Goal: Information Seeking & Learning: Compare options

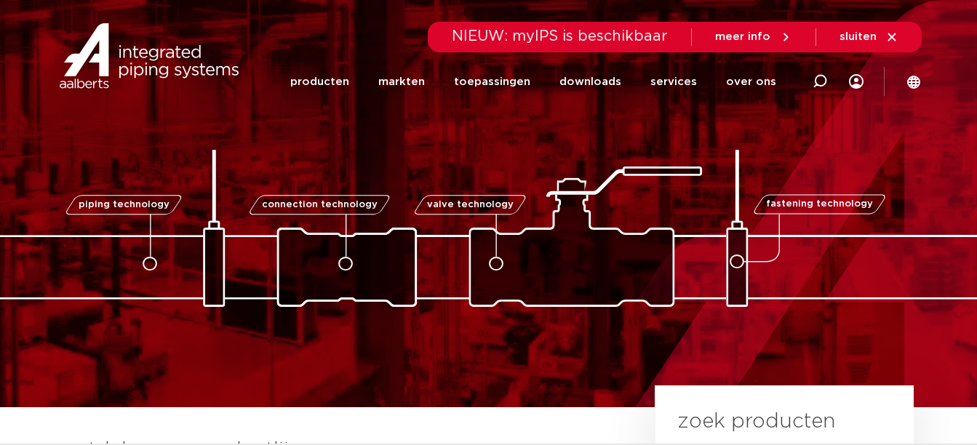
click at [767, 36] on span "meer info" at bounding box center [742, 36] width 55 height 11
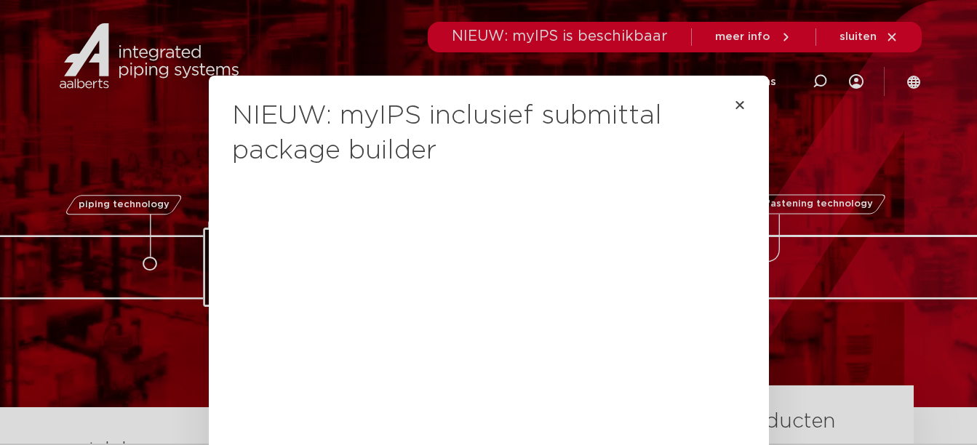
scroll to position [17, 0]
click at [734, 108] on icon "Close" at bounding box center [740, 106] width 12 height 12
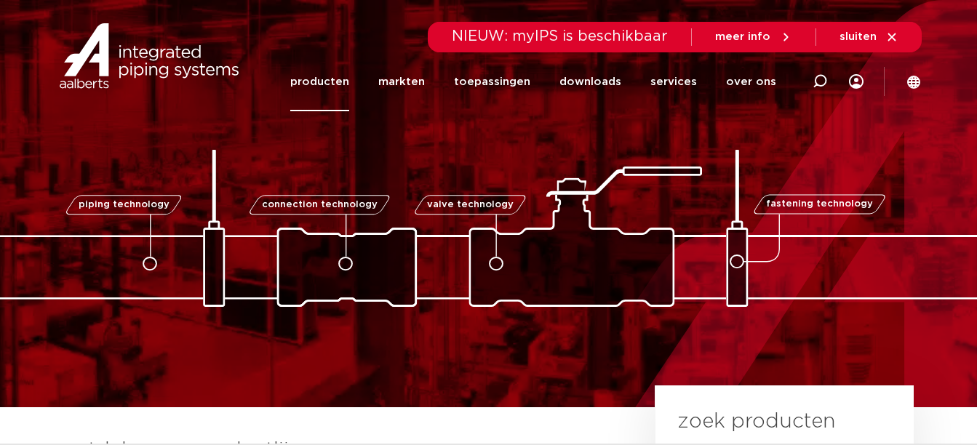
click at [329, 85] on link "producten" at bounding box center [319, 81] width 59 height 59
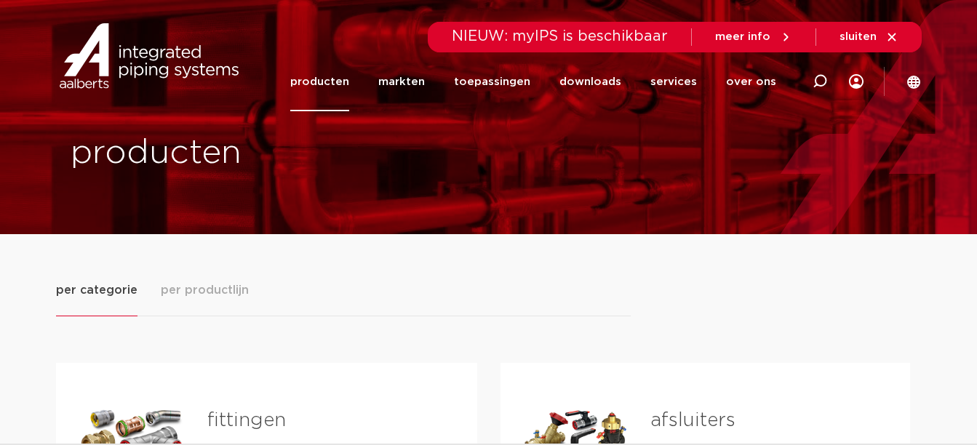
click at [186, 300] on button "per productlijn" at bounding box center [205, 299] width 88 height 35
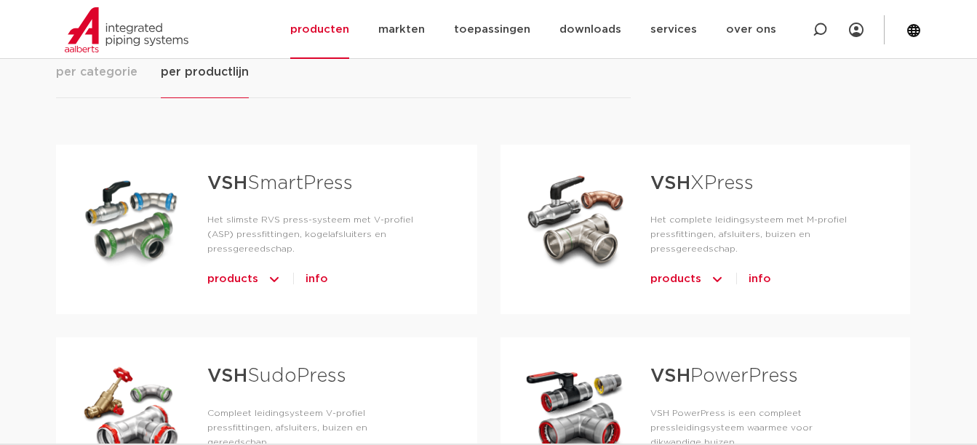
scroll to position [218, 0]
click at [120, 71] on span "per categorie" at bounding box center [96, 72] width 81 height 17
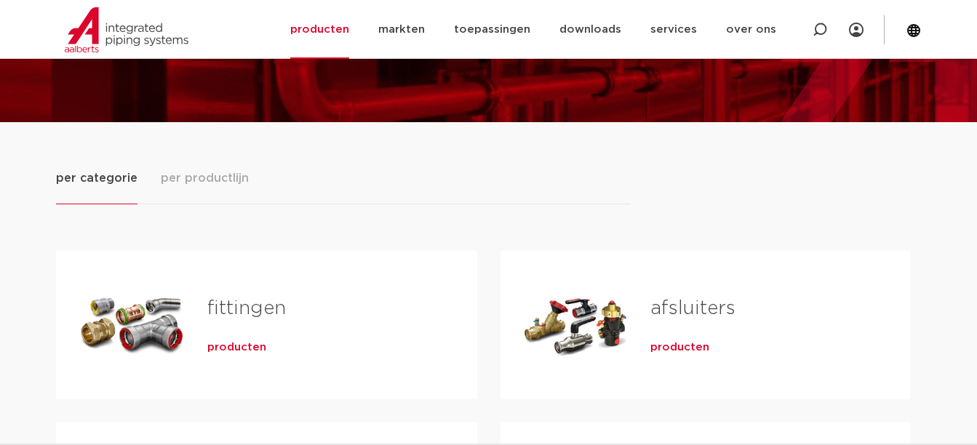
scroll to position [106, 0]
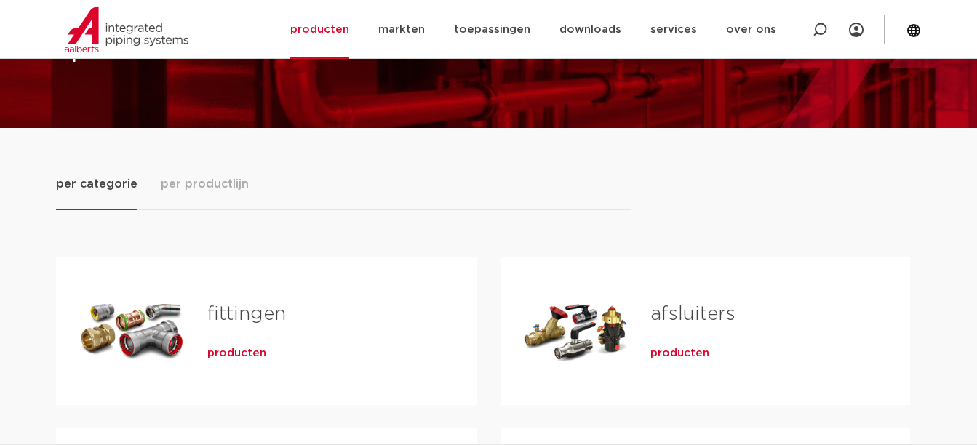
click at [231, 354] on span "producten" at bounding box center [236, 353] width 59 height 15
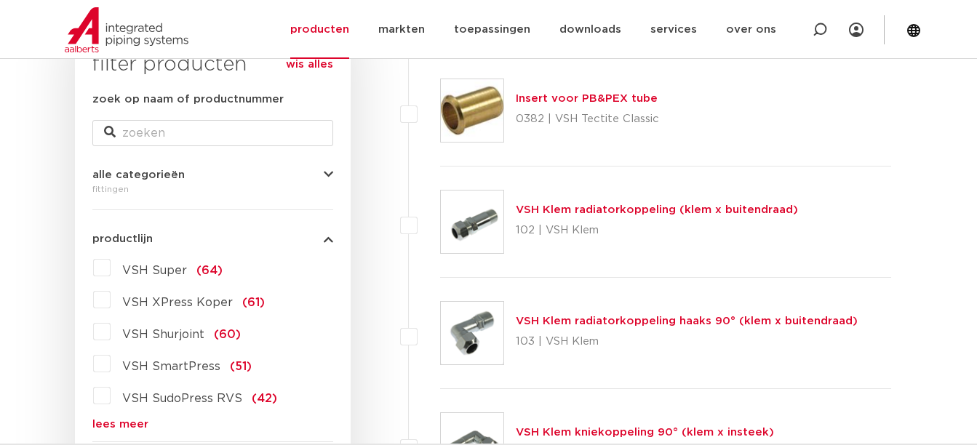
scroll to position [264, 0]
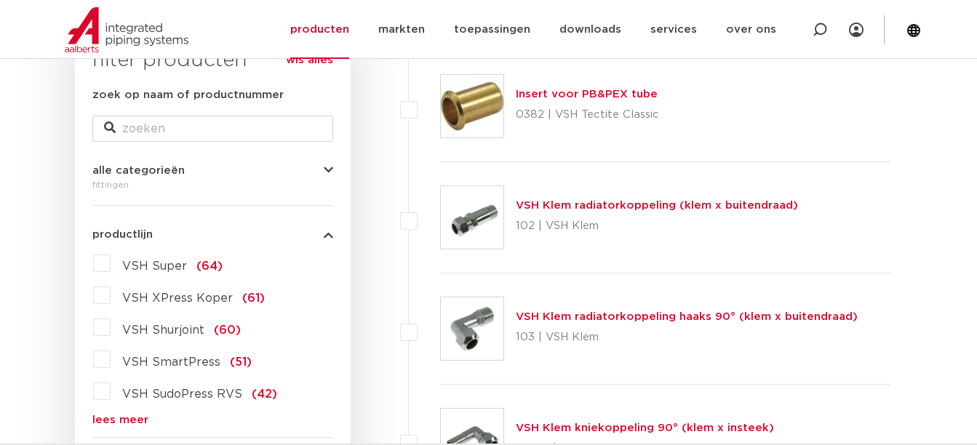
click at [326, 172] on icon "button" at bounding box center [328, 170] width 9 height 11
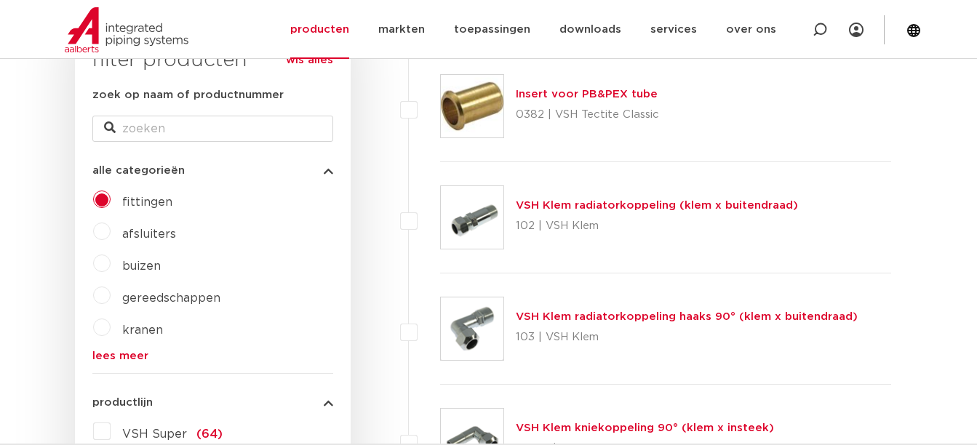
click at [326, 172] on icon "button" at bounding box center [328, 170] width 9 height 11
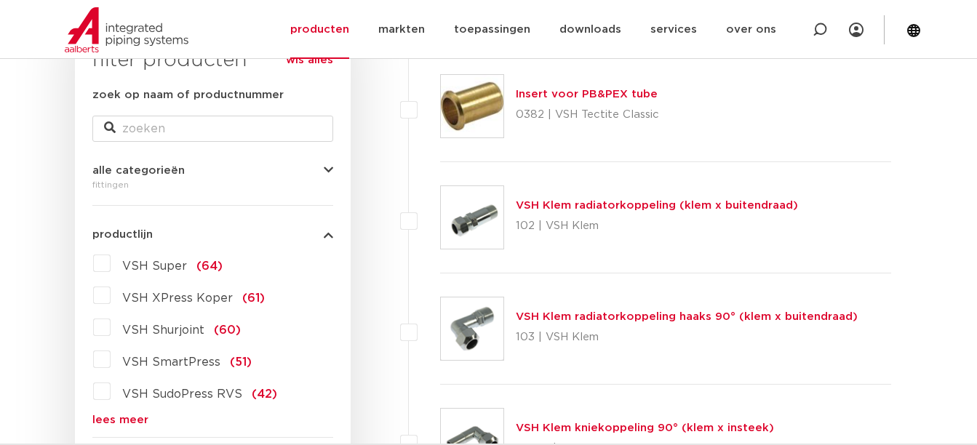
click at [112, 422] on link "lees meer" at bounding box center [212, 420] width 241 height 11
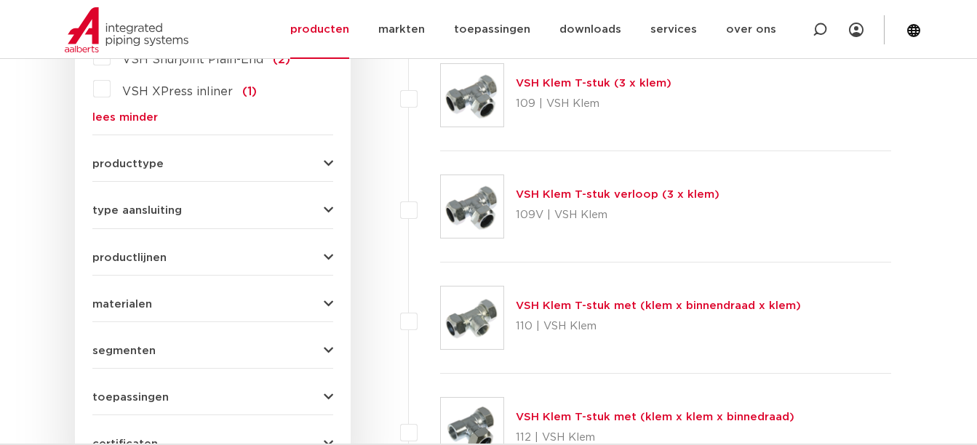
scroll to position [1727, 0]
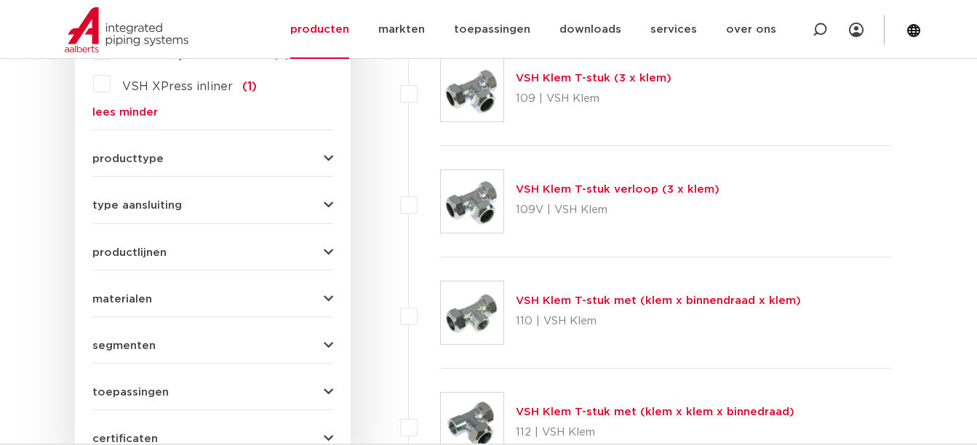
click at [119, 294] on span "materialen" at bounding box center [122, 299] width 60 height 11
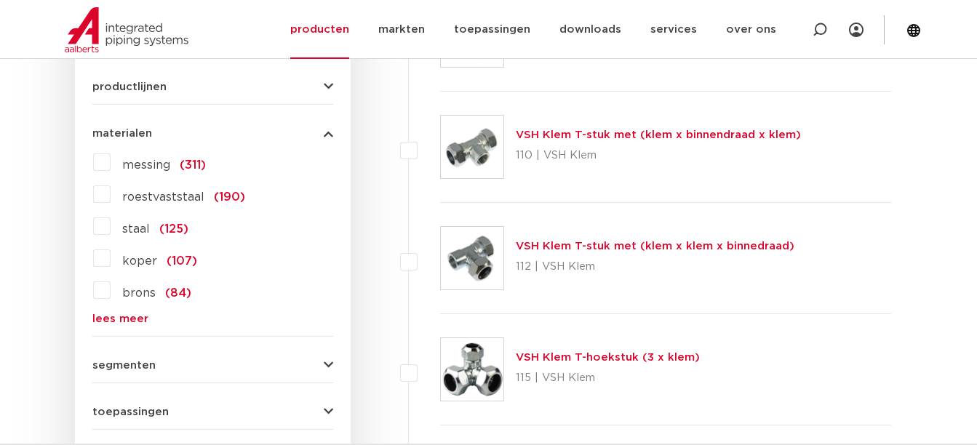
scroll to position [1892, 0]
click at [97, 314] on link "lees meer" at bounding box center [212, 319] width 241 height 11
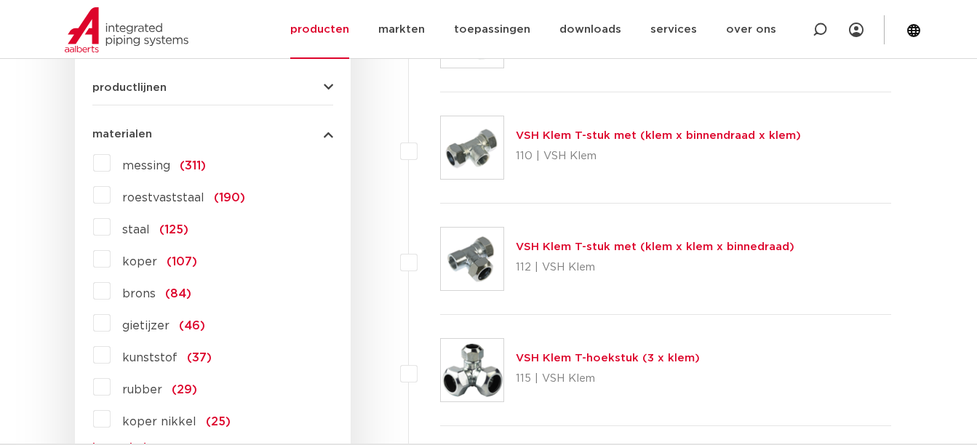
click at [145, 160] on span "messing" at bounding box center [146, 166] width 48 height 12
click at [0, 0] on input "messing (311)" at bounding box center [0, 0] width 0 height 0
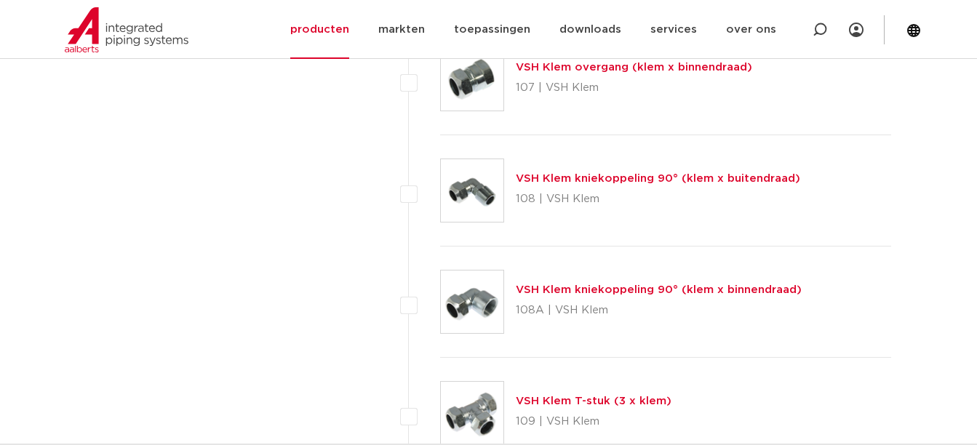
scroll to position [1403, 0]
click at [549, 295] on link "VSH Klem kniekoppeling 90° (klem x binnendraad)" at bounding box center [659, 290] width 286 height 11
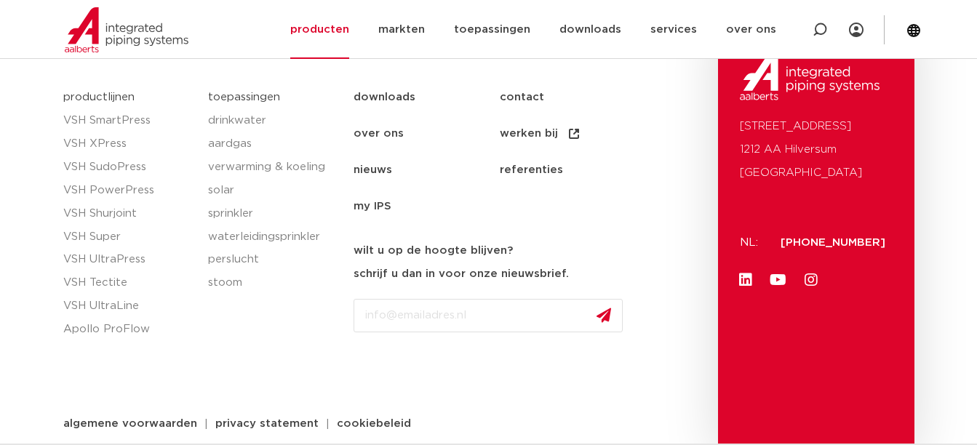
scroll to position [1667, 0]
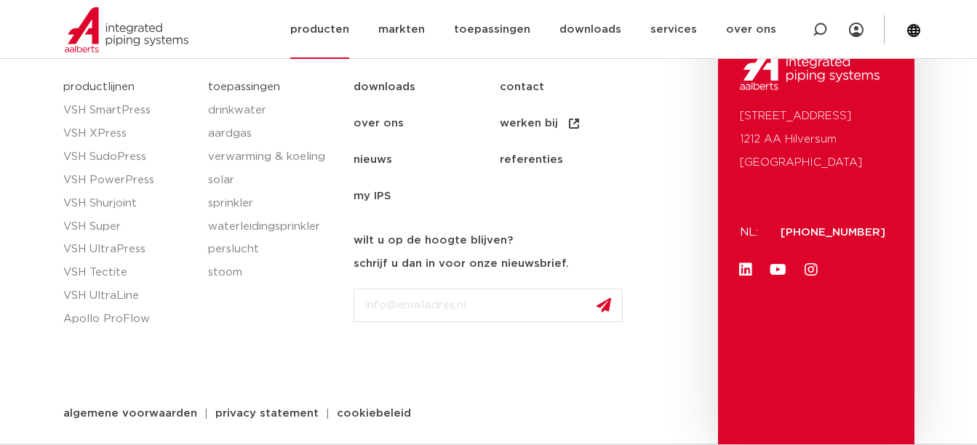
click at [337, 25] on link "producten" at bounding box center [319, 29] width 59 height 59
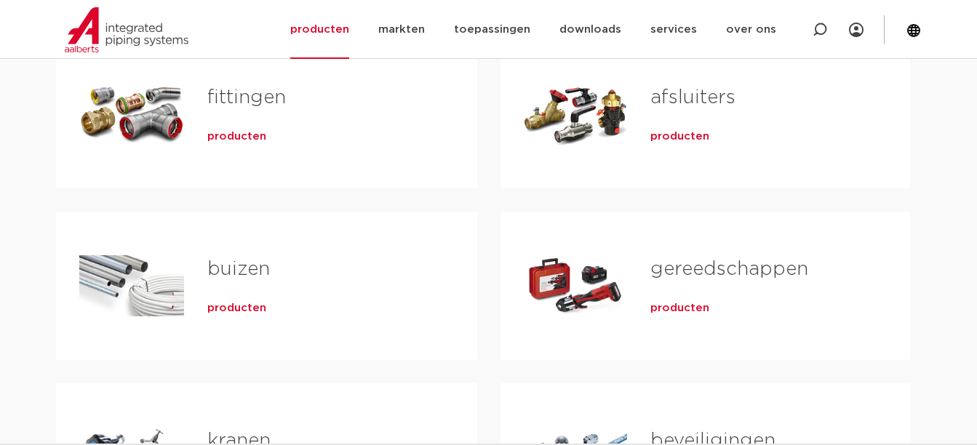
scroll to position [324, 0]
click at [680, 95] on link "afsluiters" at bounding box center [692, 96] width 85 height 19
click at [237, 265] on link "buizen" at bounding box center [238, 268] width 63 height 19
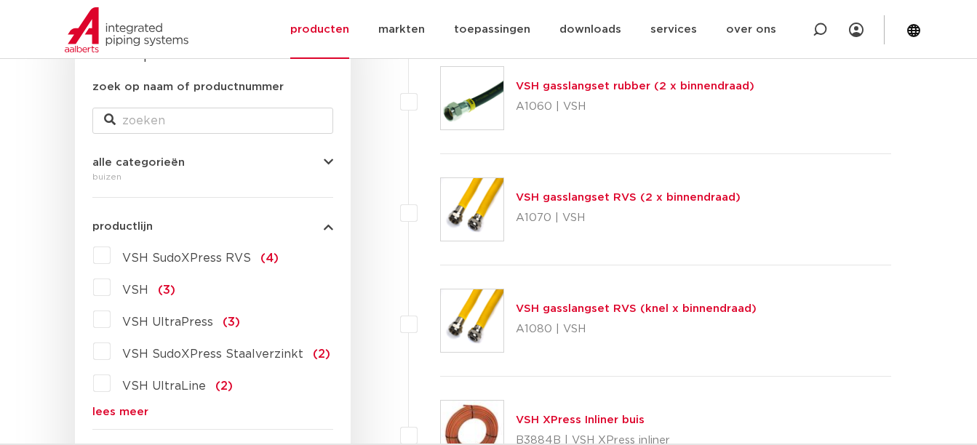
click at [324, 224] on icon "button" at bounding box center [328, 226] width 9 height 11
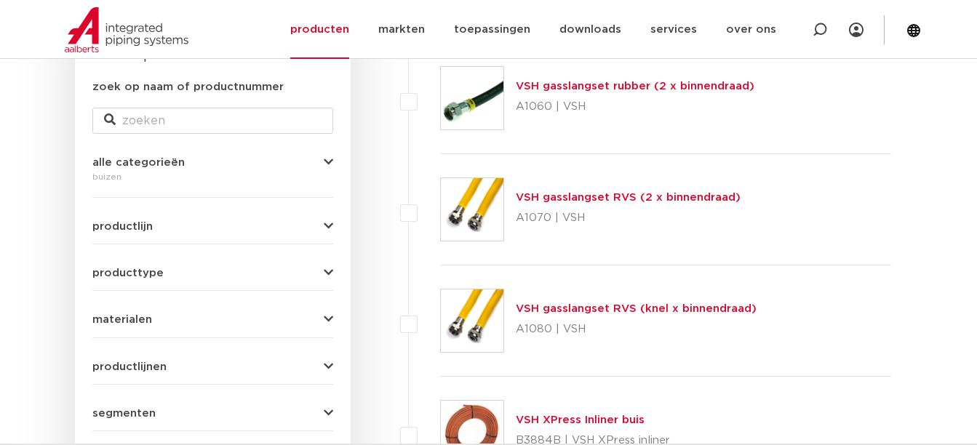
click at [331, 157] on icon "button" at bounding box center [328, 162] width 9 height 11
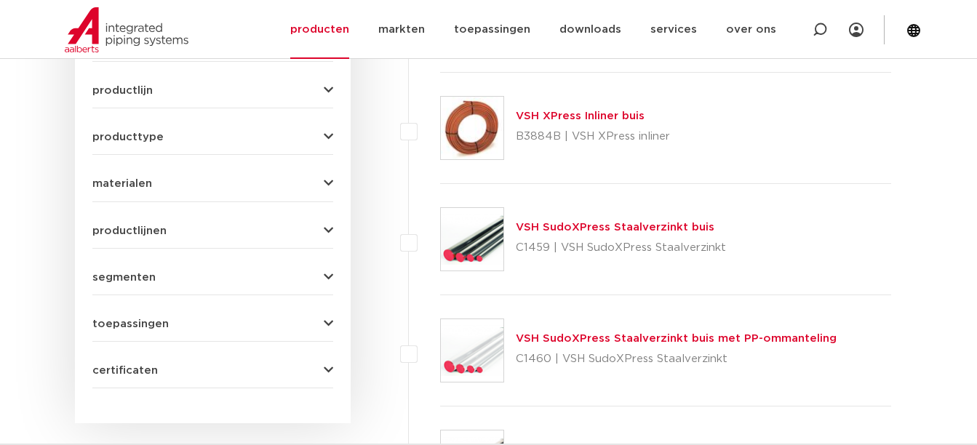
scroll to position [577, 0]
click at [332, 178] on icon "button" at bounding box center [328, 183] width 9 height 11
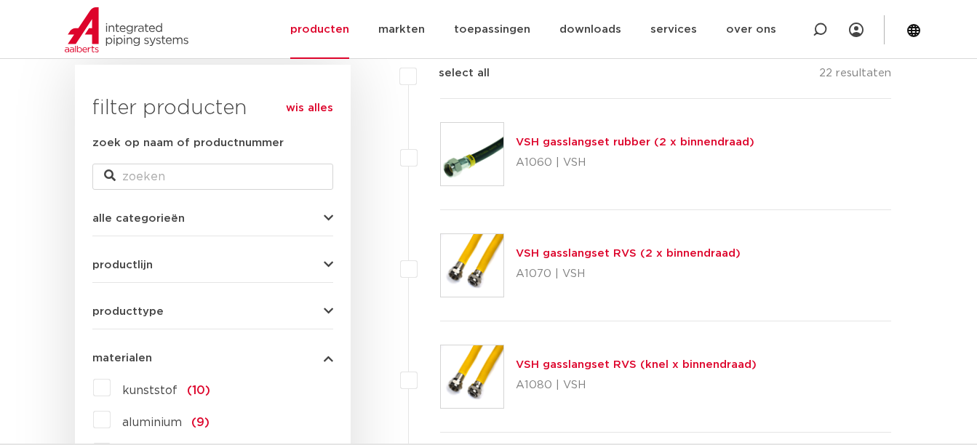
scroll to position [215, 0]
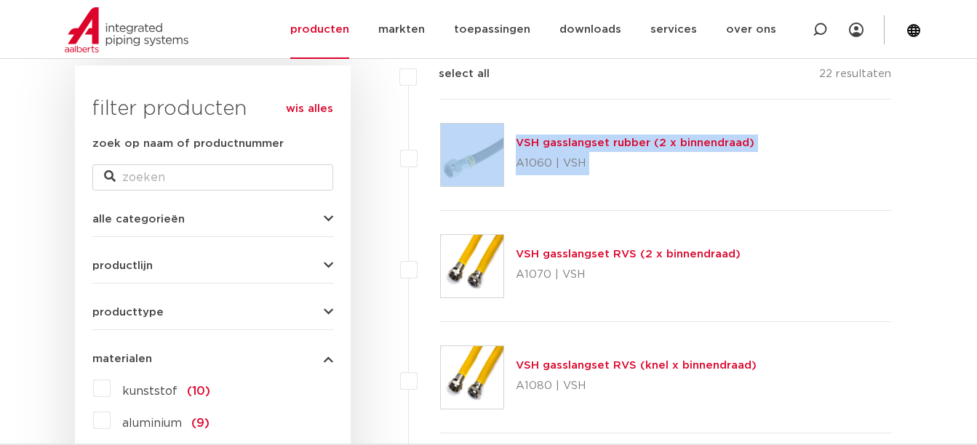
drag, startPoint x: 370, startPoint y: 146, endPoint x: 382, endPoint y: 246, distance: 100.4
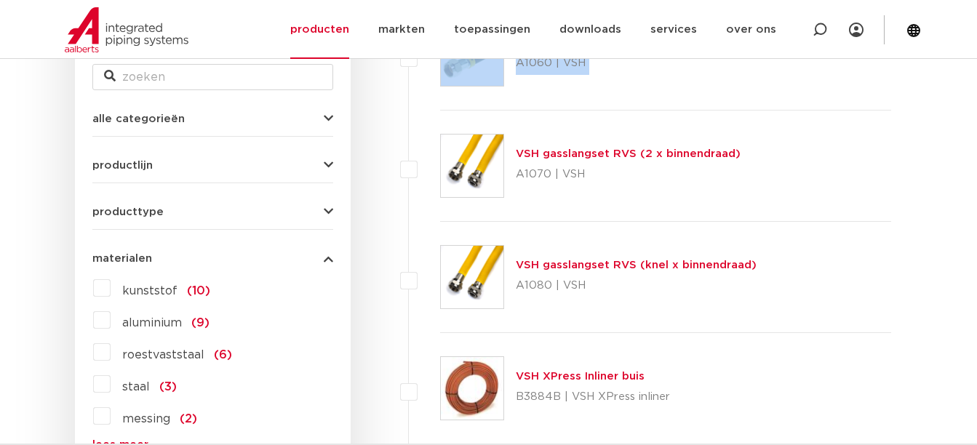
scroll to position [314, 0]
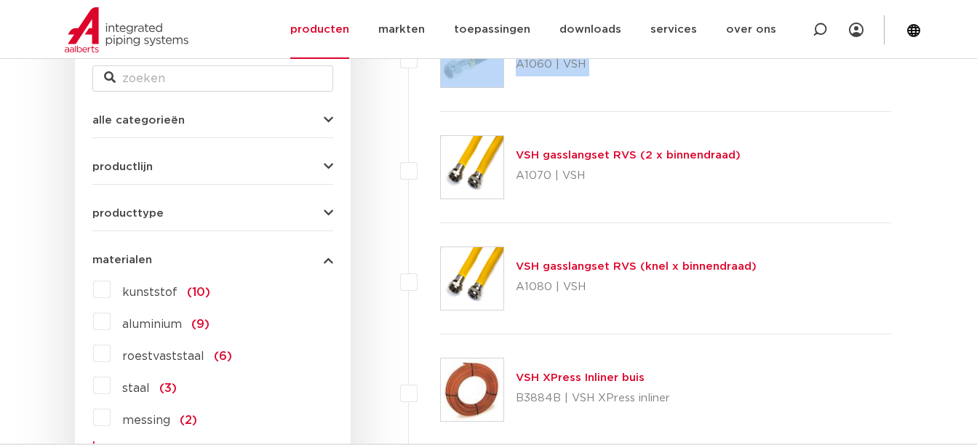
click at [327, 120] on icon "button" at bounding box center [328, 120] width 9 height 11
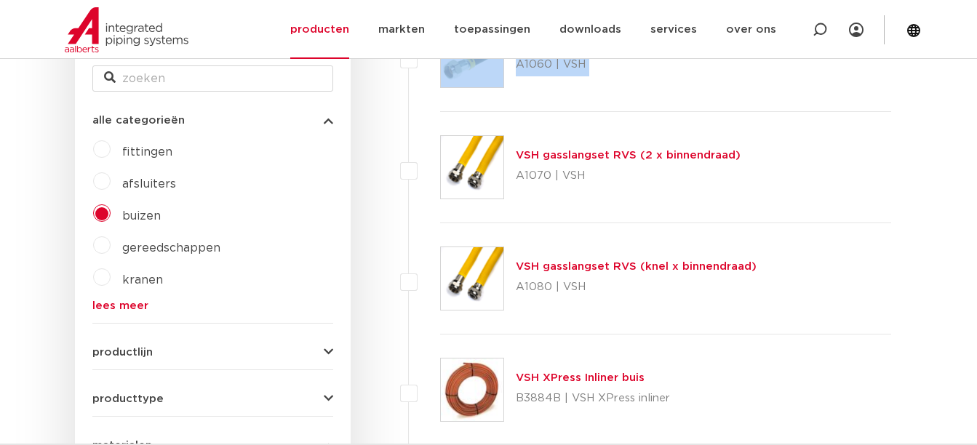
click at [126, 284] on span "kranen" at bounding box center [142, 280] width 41 height 12
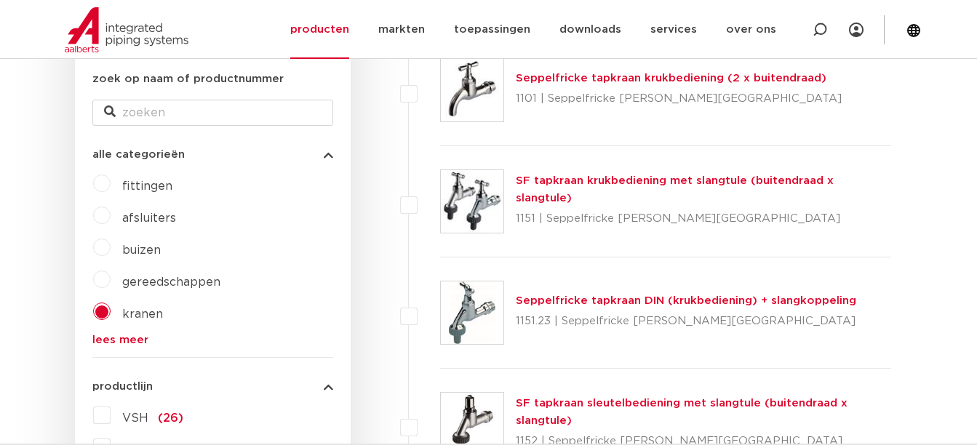
scroll to position [288, 0]
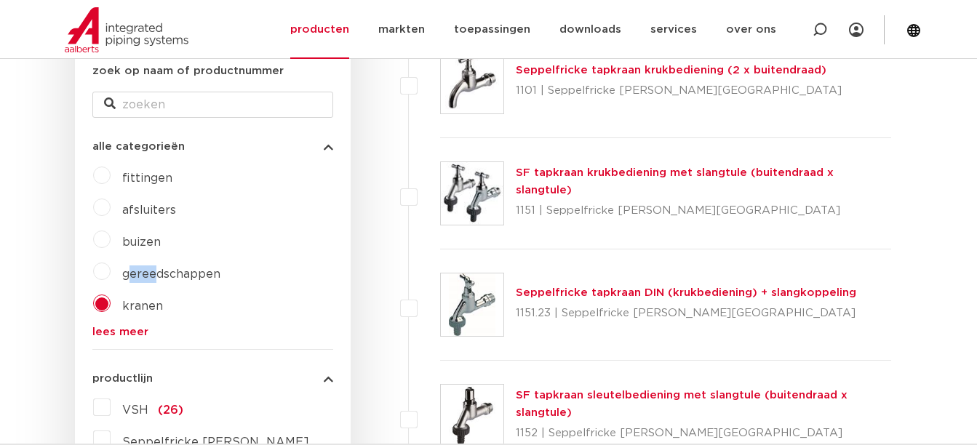
drag, startPoint x: 156, startPoint y: 262, endPoint x: 130, endPoint y: 276, distance: 29.0
click at [130, 276] on label "gereedschappen" at bounding box center [166, 271] width 110 height 23
click at [130, 276] on span "gereedschappen" at bounding box center [171, 274] width 98 height 12
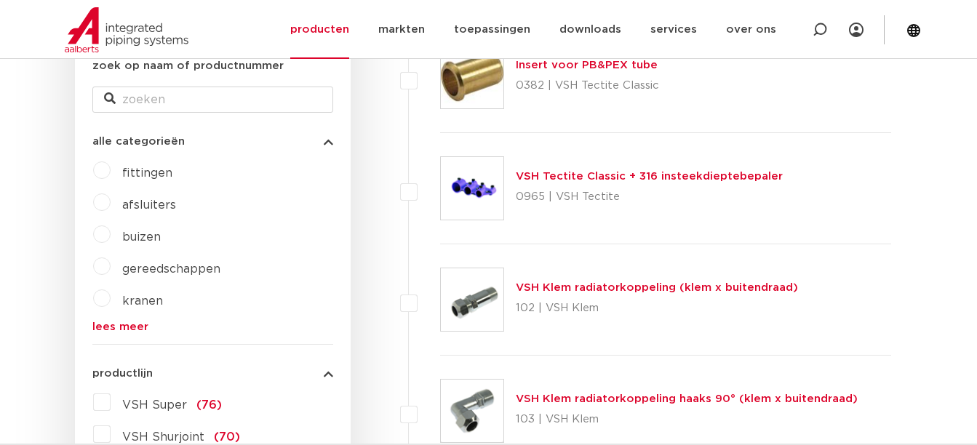
scroll to position [296, 0]
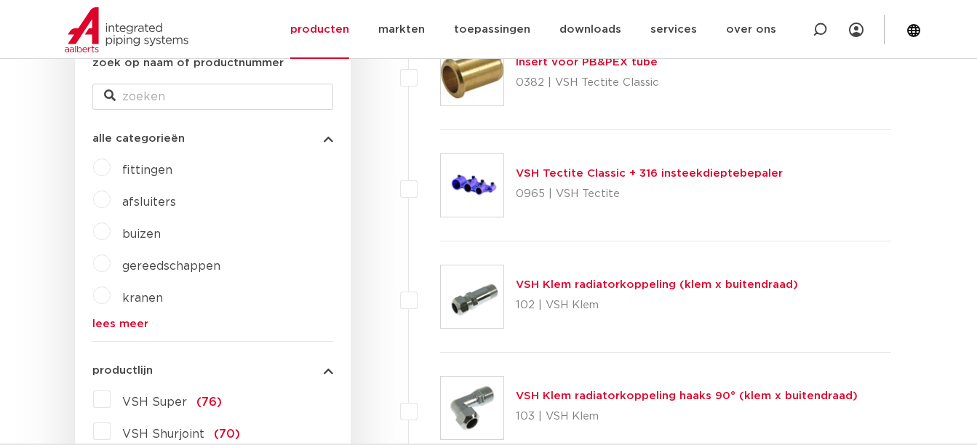
click at [163, 263] on span "gereedschappen" at bounding box center [171, 266] width 98 height 12
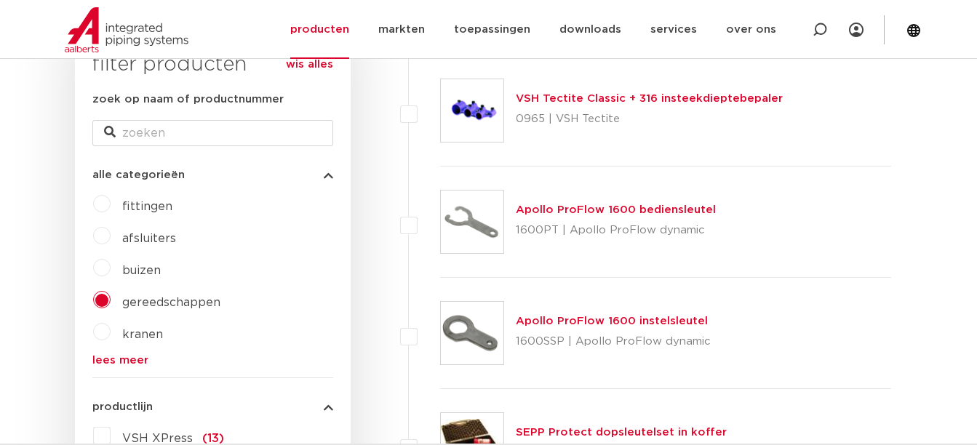
scroll to position [260, 0]
click at [120, 354] on link "lees meer" at bounding box center [212, 359] width 241 height 11
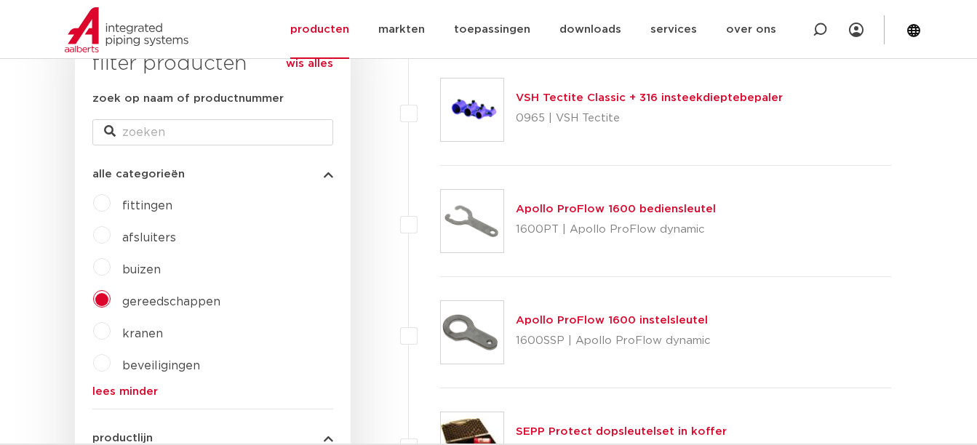
click at [135, 363] on span "beveiligingen" at bounding box center [161, 366] width 78 height 12
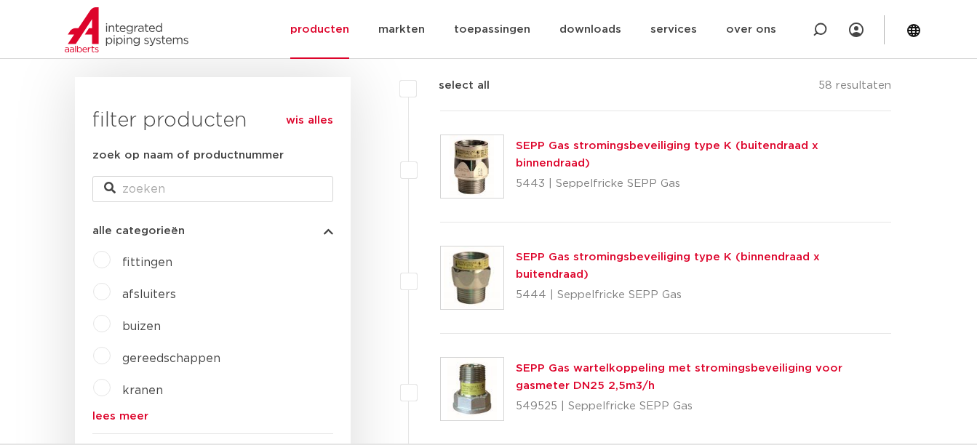
scroll to position [204, 0]
click at [327, 226] on icon "button" at bounding box center [328, 230] width 9 height 11
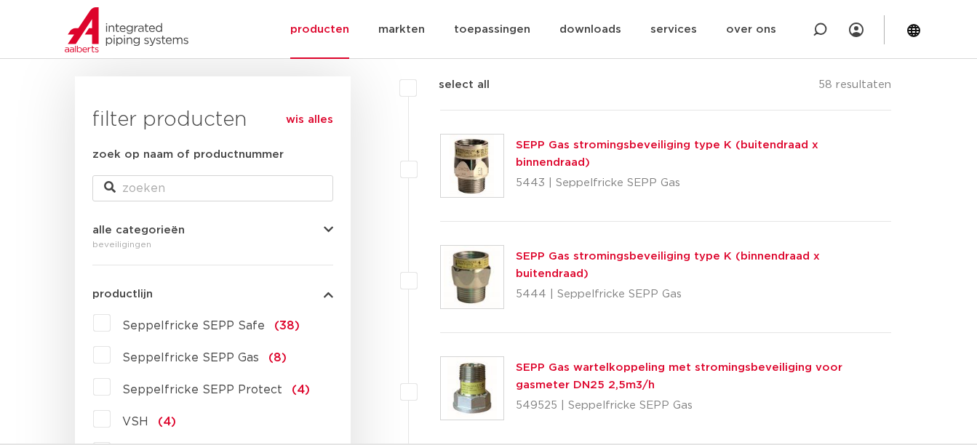
click at [327, 226] on icon "button" at bounding box center [328, 230] width 9 height 11
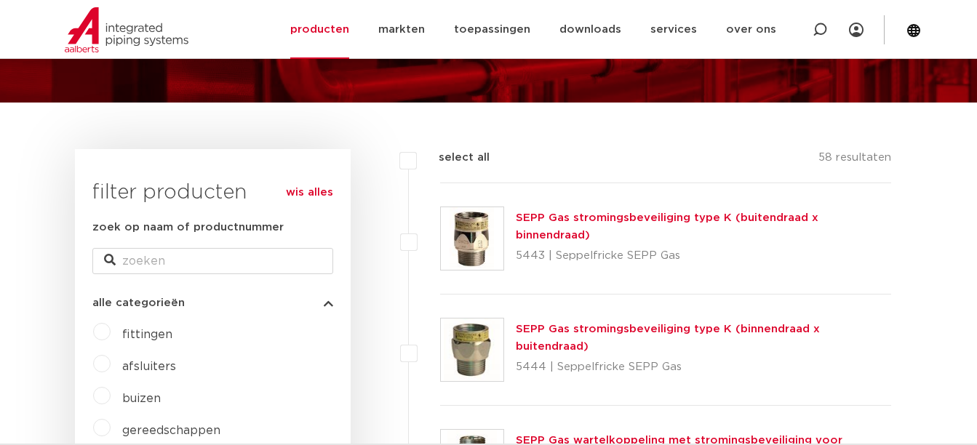
scroll to position [146, 0]
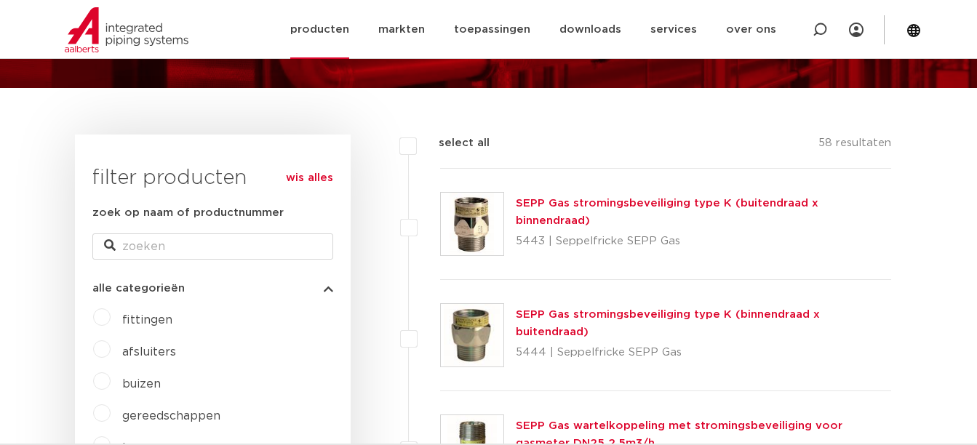
click at [346, 28] on link "producten" at bounding box center [319, 29] width 59 height 59
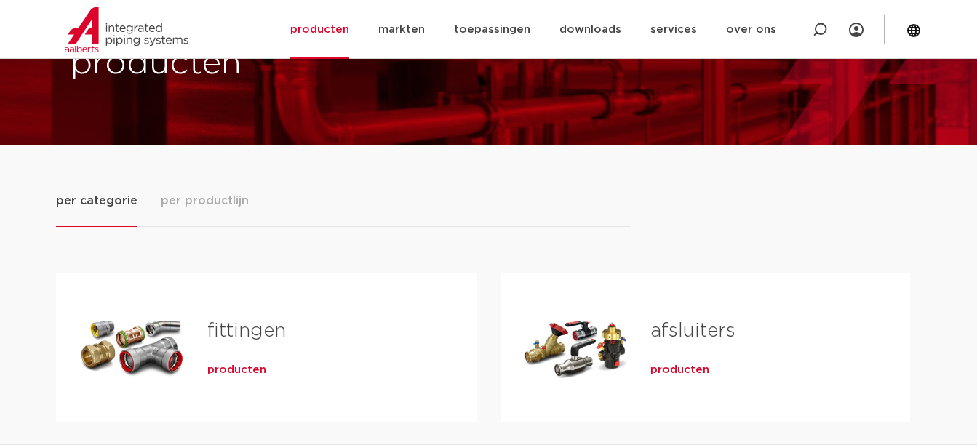
scroll to position [89, 0]
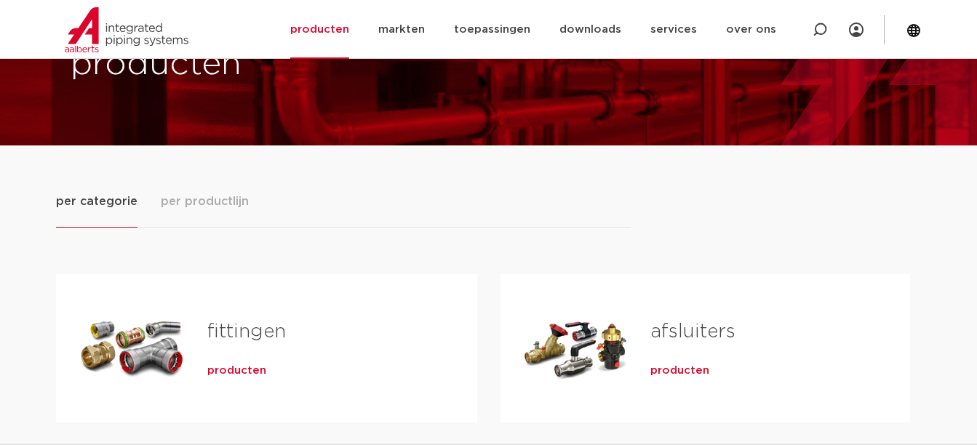
click at [207, 194] on span "per productlijn" at bounding box center [205, 201] width 88 height 17
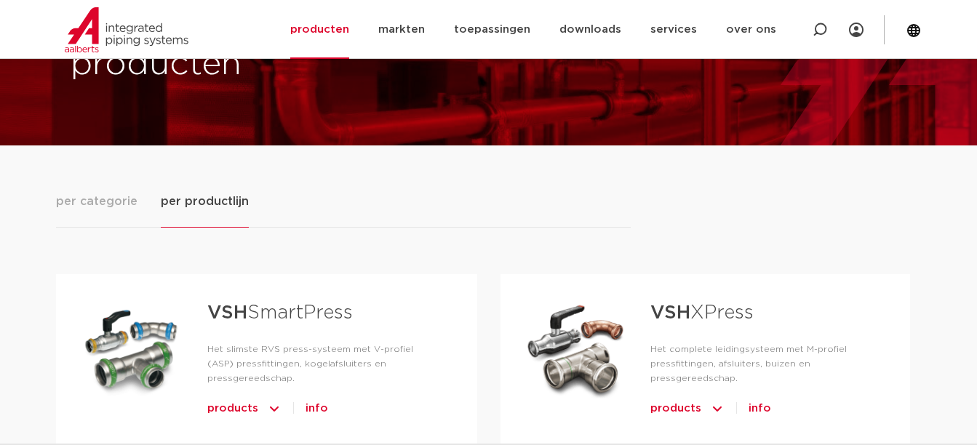
click at [242, 320] on strong "VSH" at bounding box center [227, 312] width 40 height 19
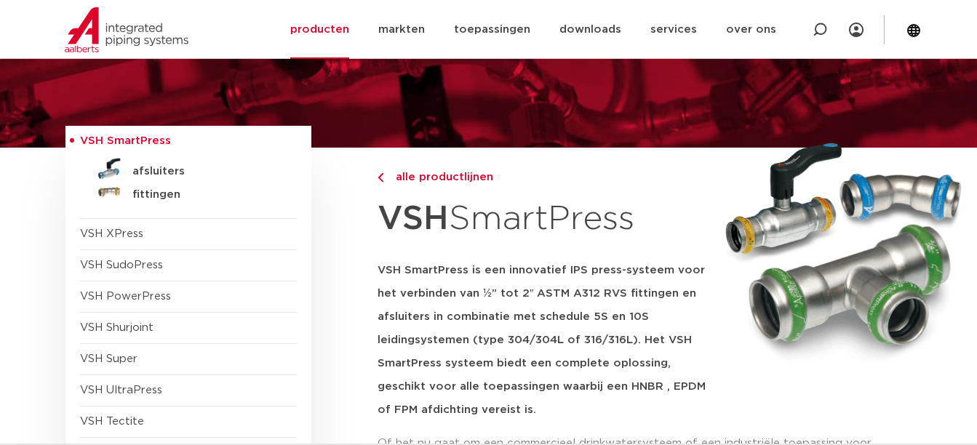
scroll to position [85, 0]
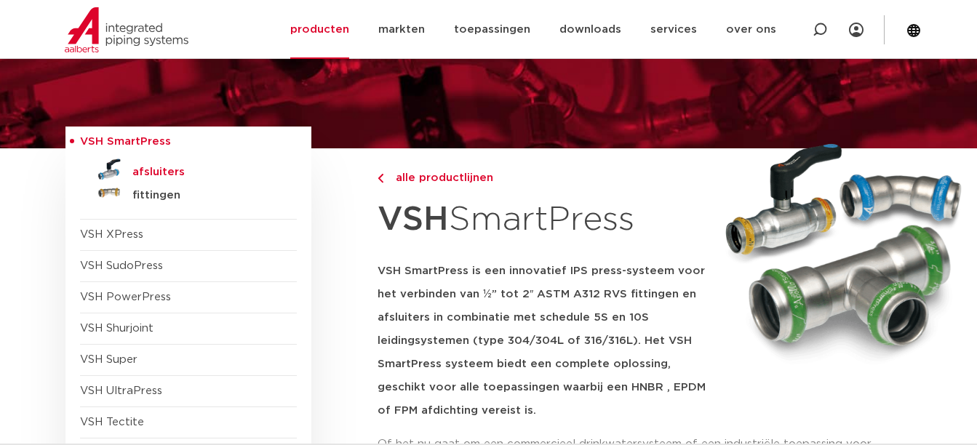
click at [157, 172] on h5 "afsluiters" at bounding box center [204, 172] width 144 height 13
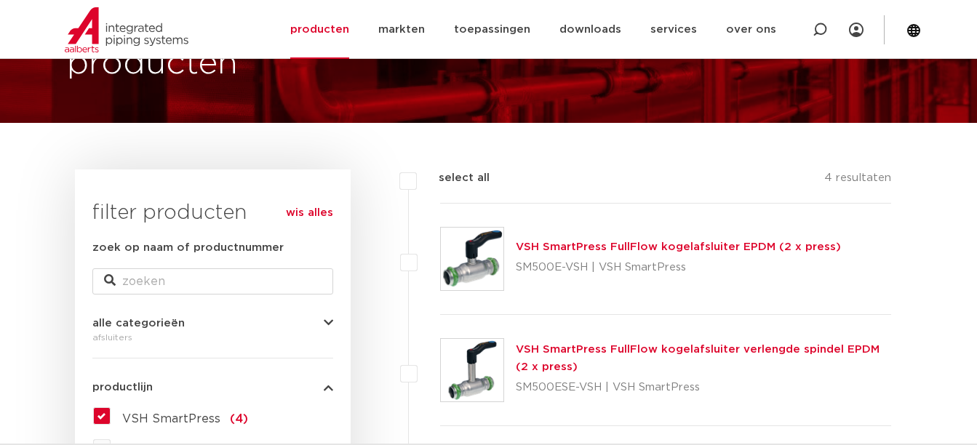
scroll to position [113, 0]
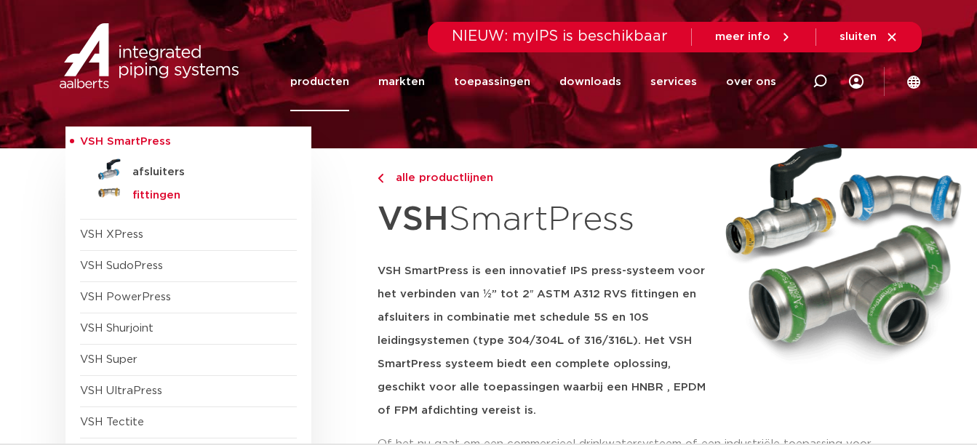
click at [143, 193] on h5 "fittingen" at bounding box center [204, 195] width 144 height 13
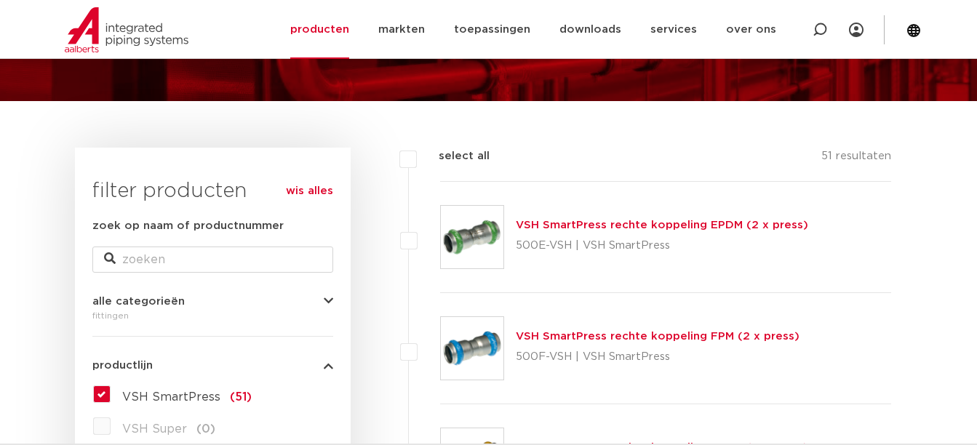
scroll to position [135, 0]
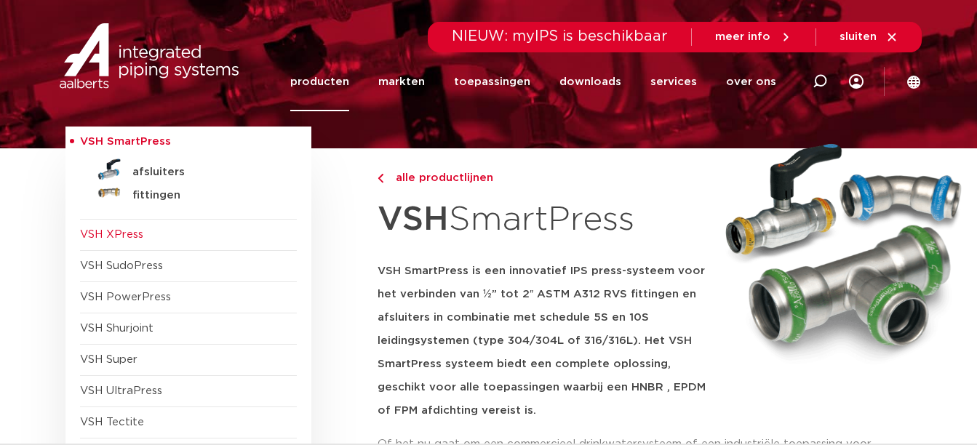
click at [108, 229] on span "VSH XPress" at bounding box center [111, 234] width 63 height 11
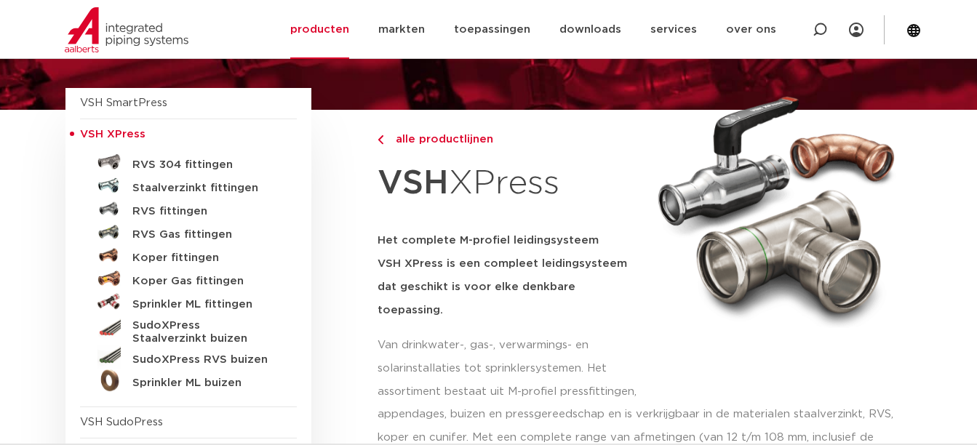
scroll to position [123, 0]
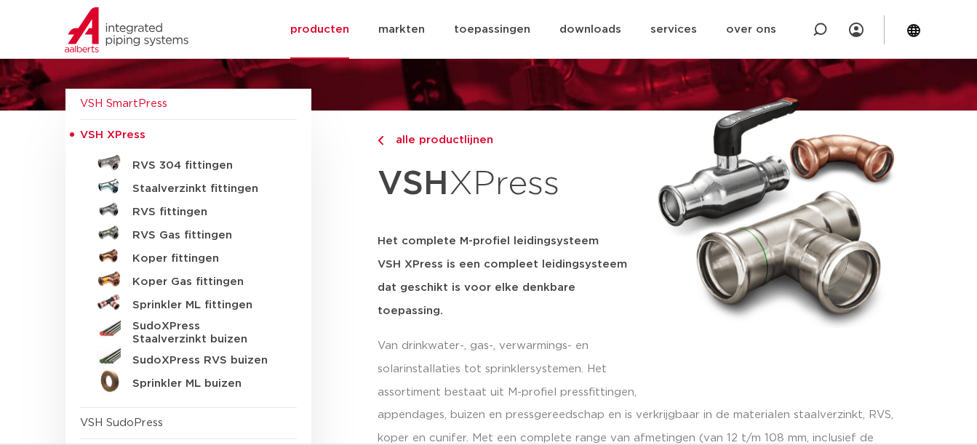
click at [111, 105] on span "VSH SmartPress" at bounding box center [123, 103] width 87 height 11
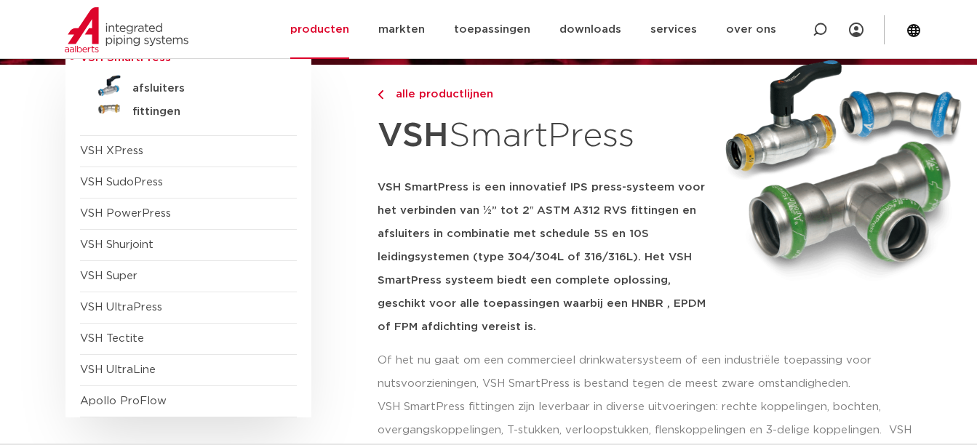
scroll to position [157, 0]
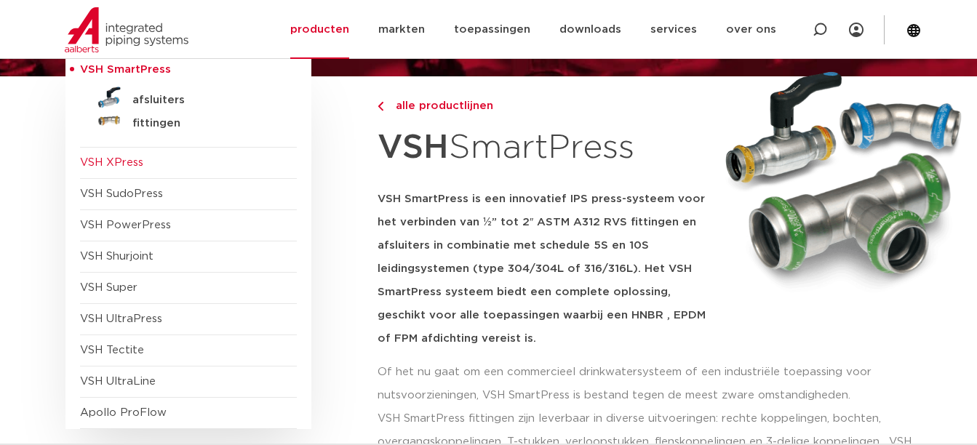
click at [108, 167] on span "VSH XPress" at bounding box center [111, 162] width 63 height 11
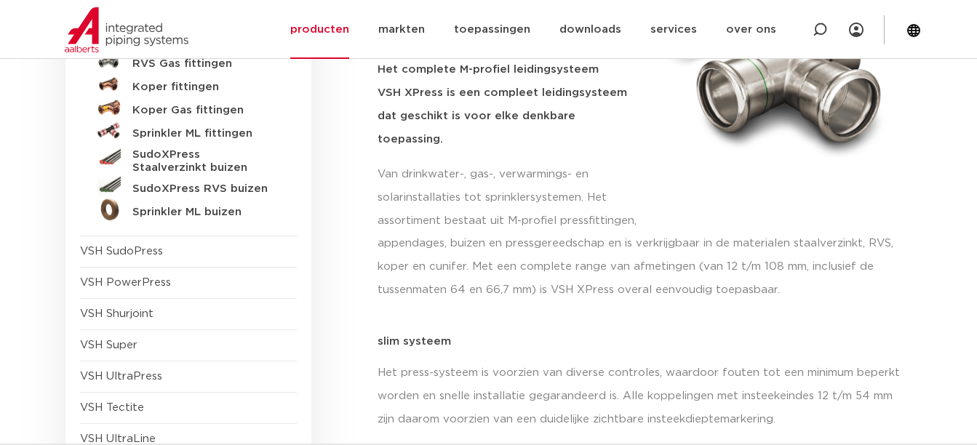
scroll to position [295, 0]
click at [97, 255] on span "VSH SudoPress" at bounding box center [121, 250] width 83 height 11
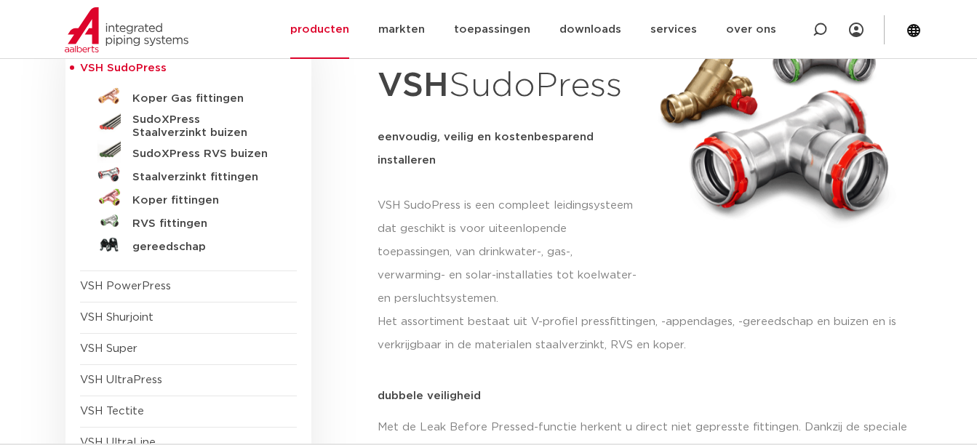
scroll to position [222, 0]
click at [95, 282] on span "VSH PowerPress" at bounding box center [125, 285] width 91 height 11
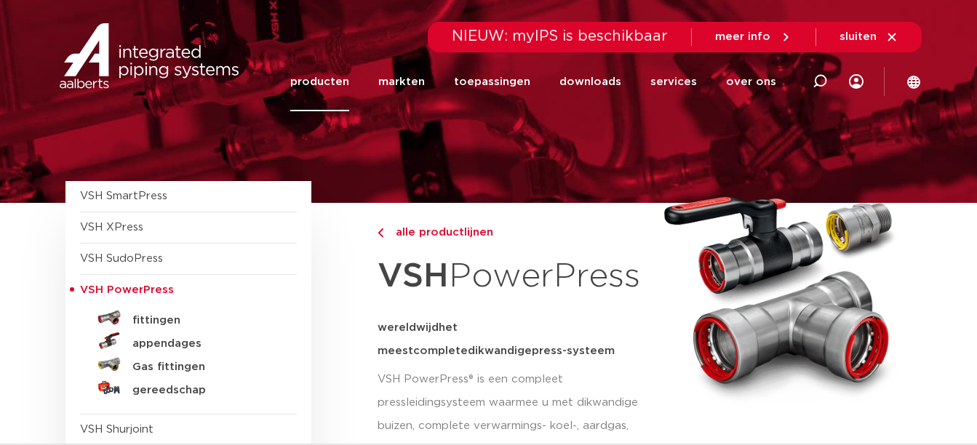
scroll to position [28, 0]
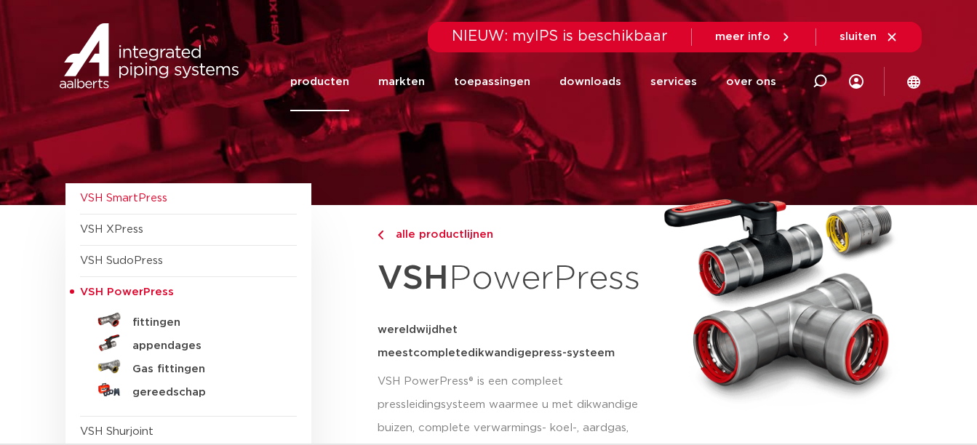
click at [101, 197] on span "VSH SmartPress" at bounding box center [123, 198] width 87 height 11
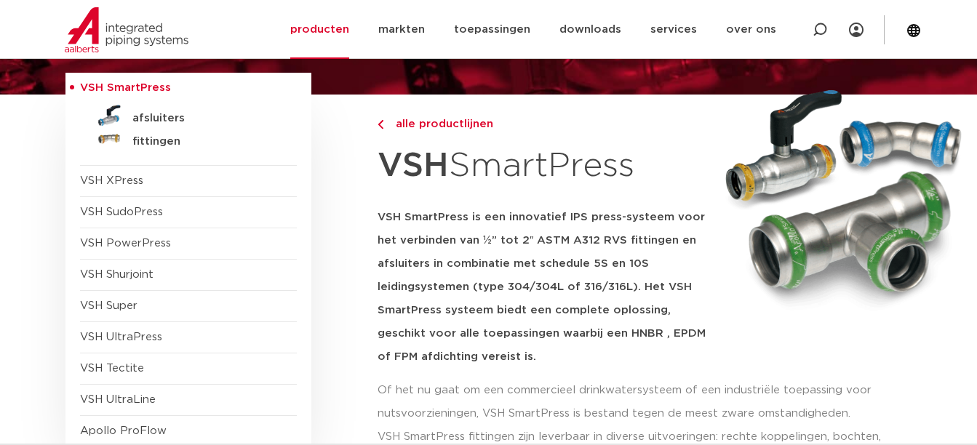
scroll to position [140, 0]
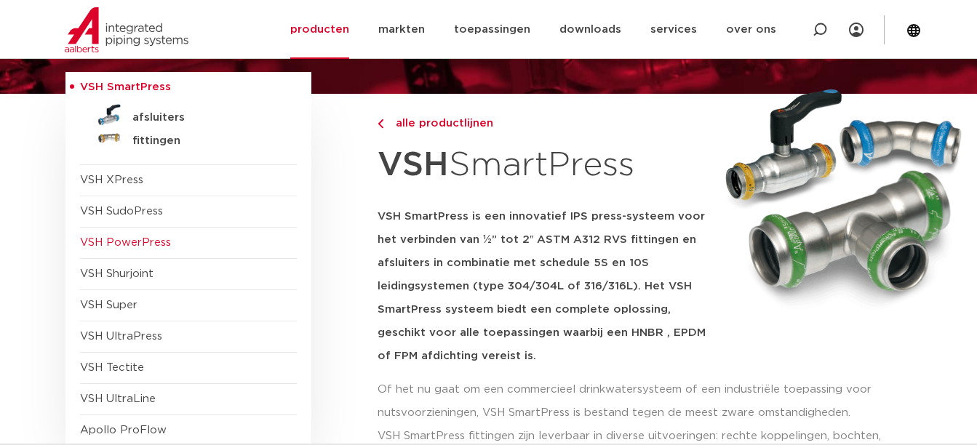
click at [103, 248] on span "VSH PowerPress" at bounding box center [125, 242] width 91 height 11
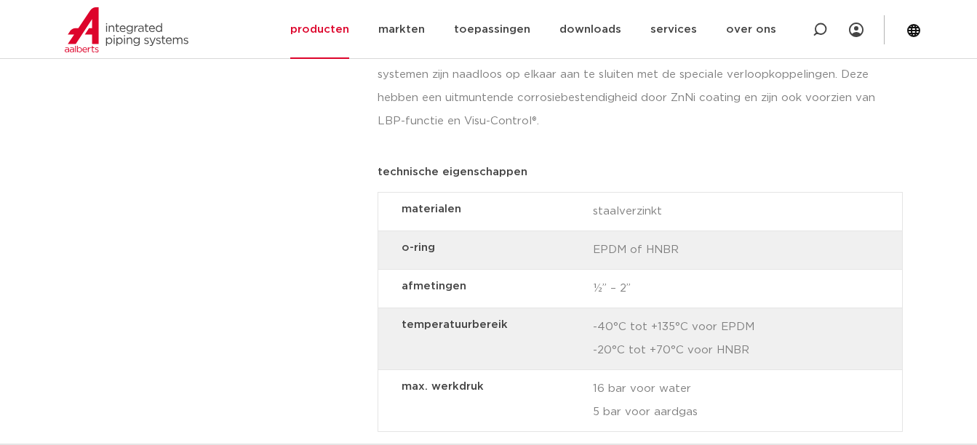
scroll to position [1141, 0]
